Goal: Book appointment/travel/reservation

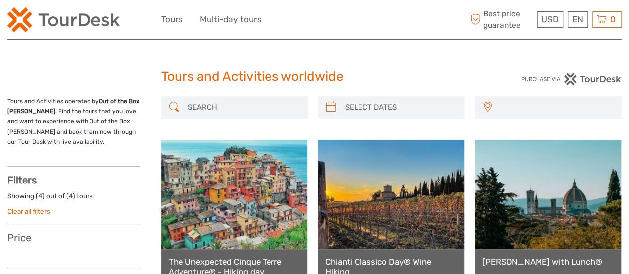
select select
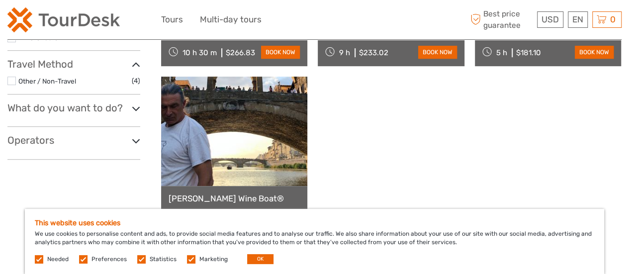
scroll to position [258, 0]
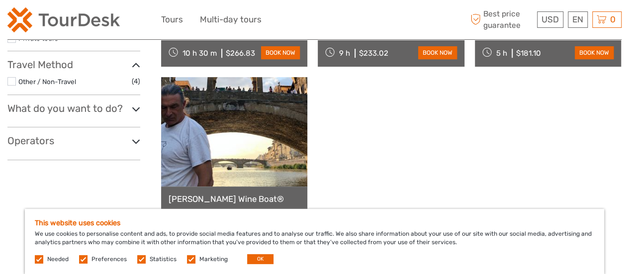
click at [132, 106] on icon at bounding box center [136, 108] width 8 height 13
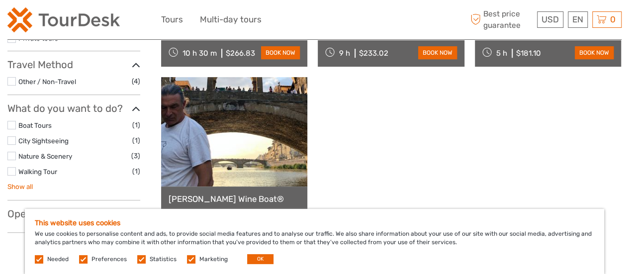
click at [12, 183] on link "Show all" at bounding box center [19, 186] width 25 height 8
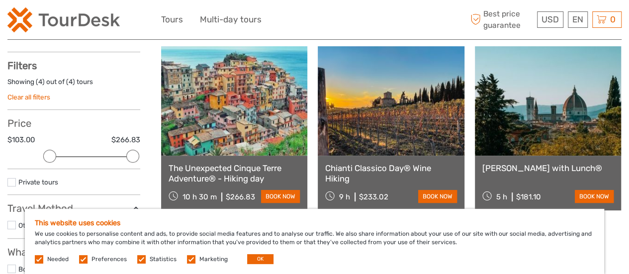
scroll to position [0, 0]
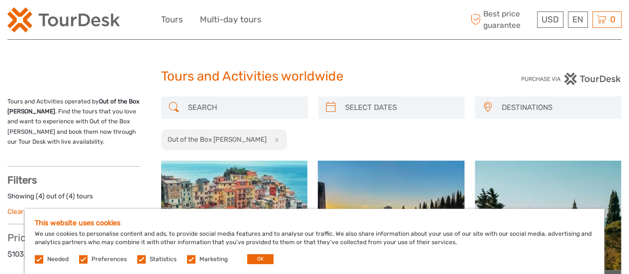
drag, startPoint x: 30, startPoint y: 164, endPoint x: 327, endPoint y: 47, distance: 318.2
click at [167, 22] on link "Tours" at bounding box center [172, 19] width 22 height 14
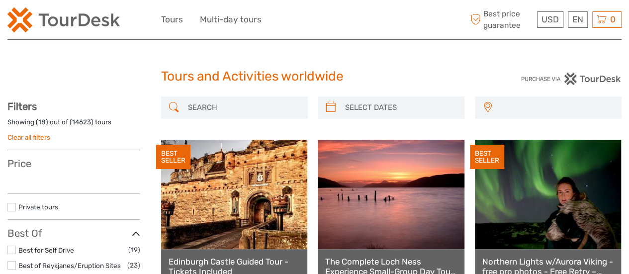
select select
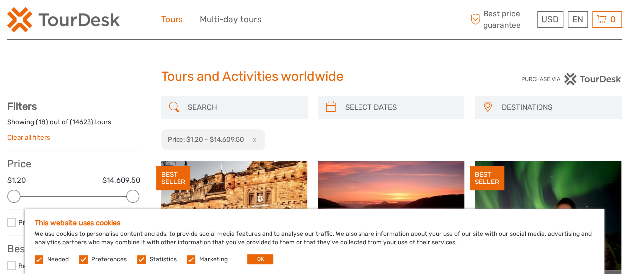
click at [176, 22] on link "Tours" at bounding box center [172, 19] width 22 height 14
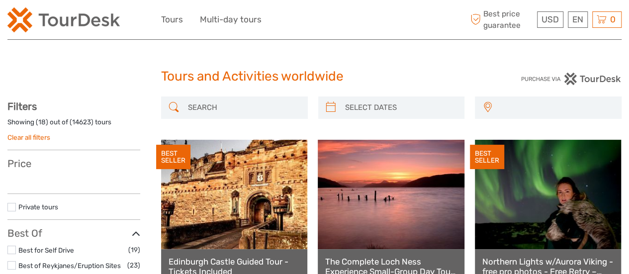
select select
